Goal: Navigation & Orientation: Find specific page/section

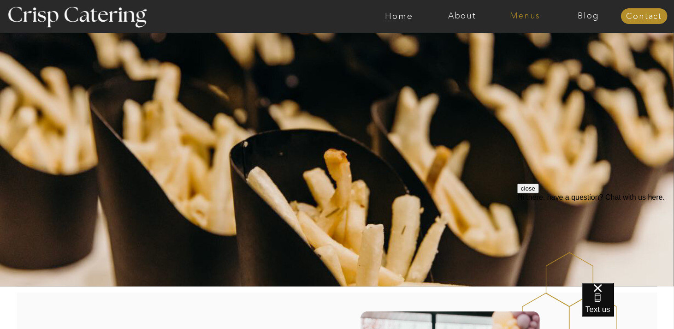
click at [524, 15] on nav "Menus" at bounding box center [525, 16] width 63 height 9
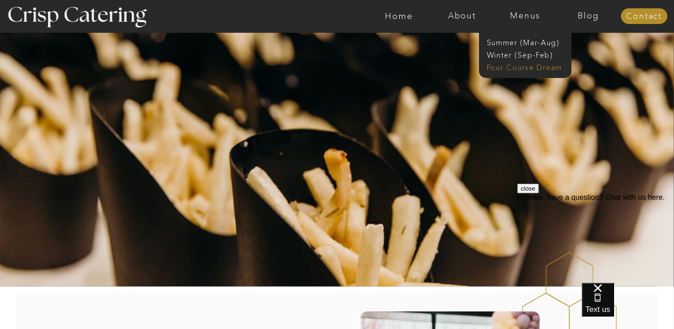
click at [518, 69] on nav "Four Course Dream" at bounding box center [528, 66] width 83 height 9
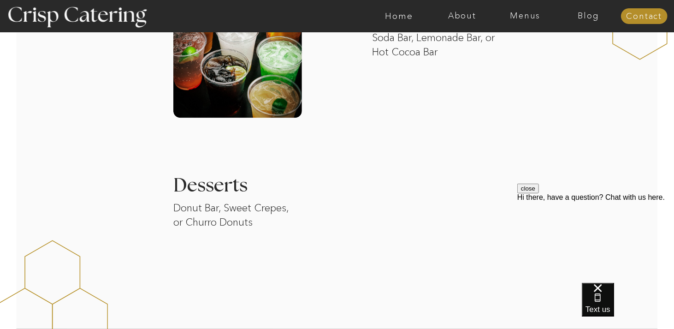
scroll to position [1306, 0]
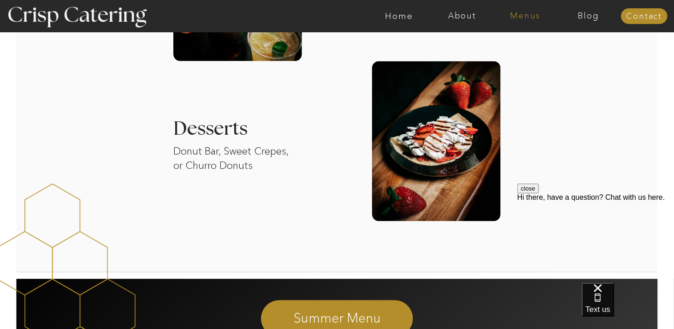
click at [525, 15] on nav "Menus" at bounding box center [525, 16] width 63 height 9
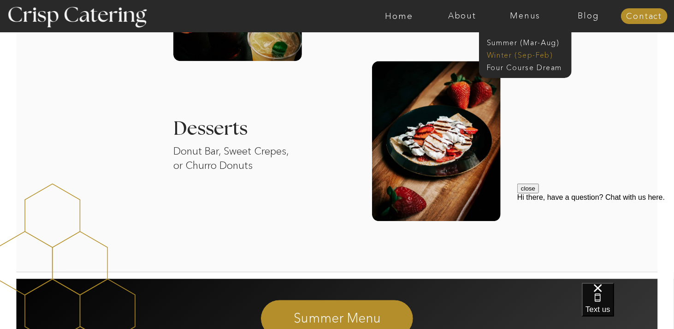
click at [519, 53] on nav "Winter (Sep-Feb)" at bounding box center [525, 54] width 76 height 9
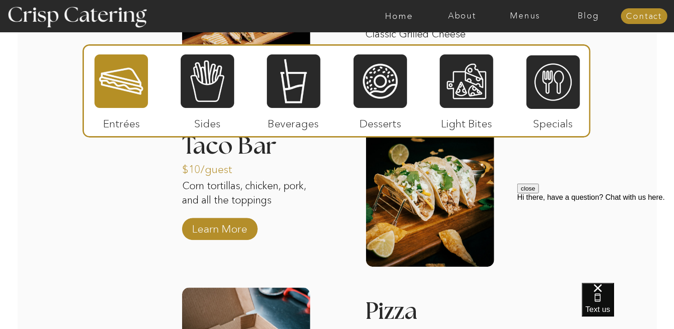
scroll to position [1352, 0]
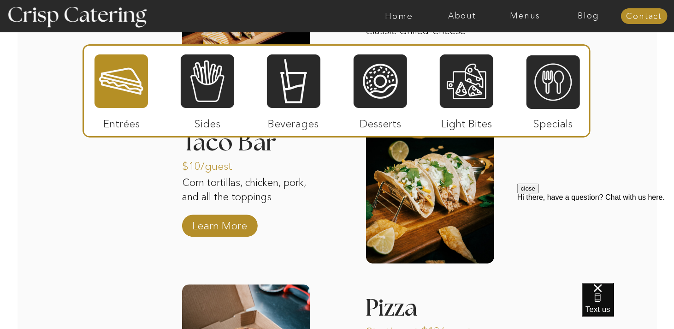
click at [539, 193] on button "close" at bounding box center [528, 188] width 22 height 10
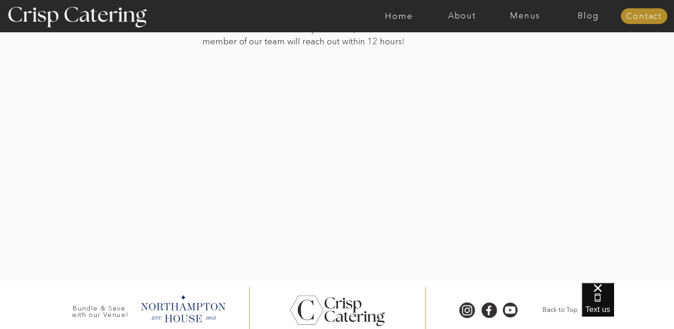
scroll to position [2199, 0]
